Goal: Navigation & Orientation: Find specific page/section

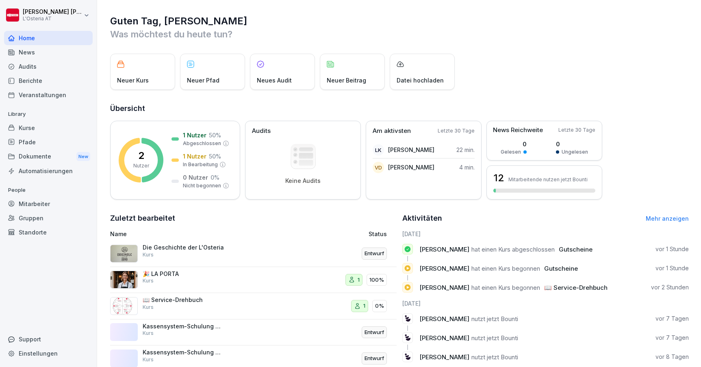
click at [15, 132] on div "Kurse" at bounding box center [48, 128] width 89 height 14
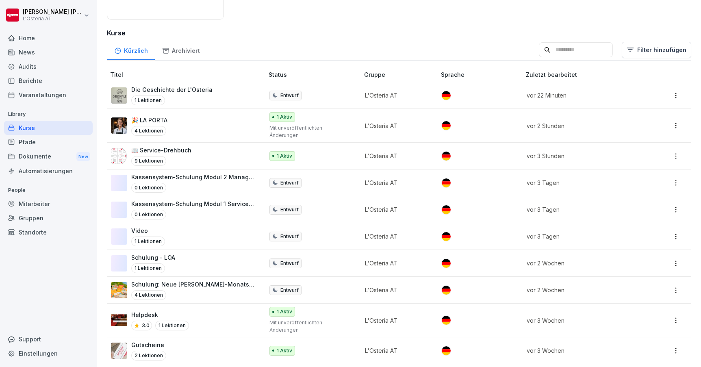
scroll to position [113, 0]
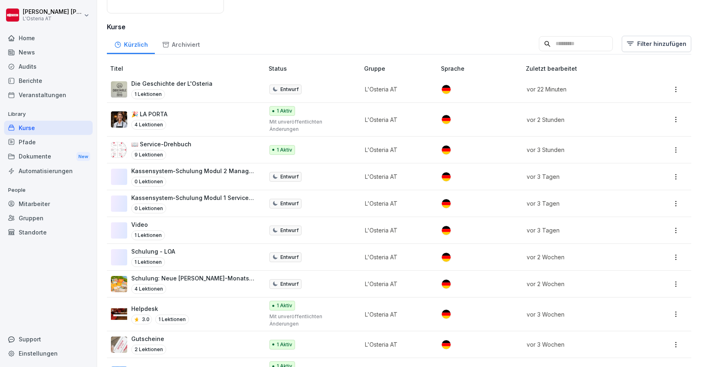
click at [214, 195] on div "Kassensystem-Schulung Modul 1 Servicekräfte 0 Lektionen" at bounding box center [193, 203] width 124 height 20
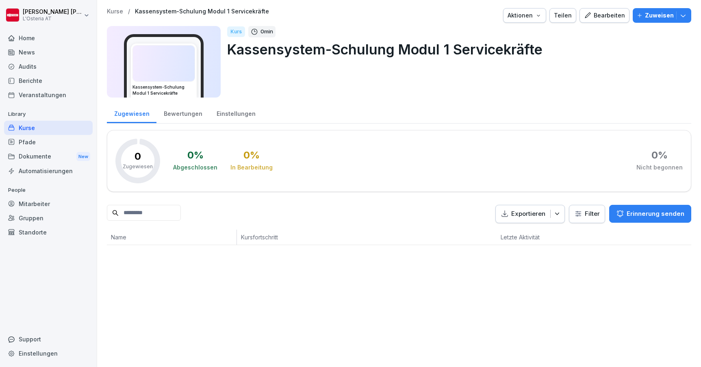
click at [56, 123] on div "Kurse" at bounding box center [48, 128] width 89 height 14
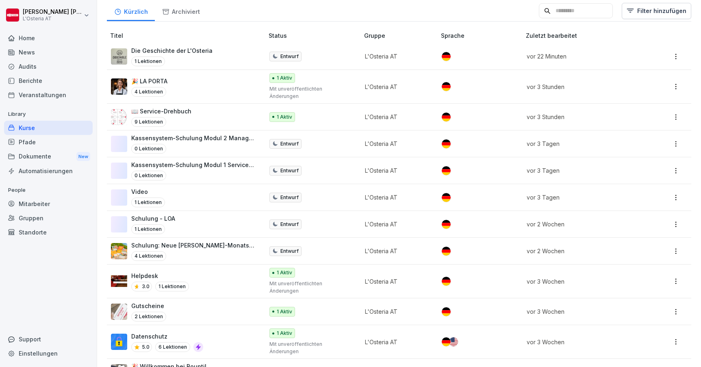
scroll to position [145, 0]
